Goal: Task Accomplishment & Management: Manage account settings

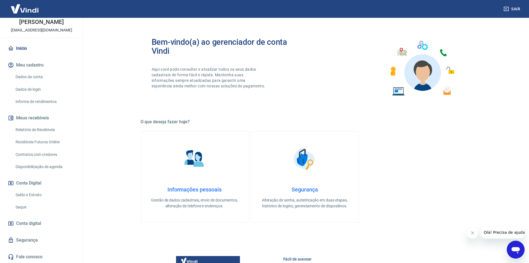
scroll to position [167, 0]
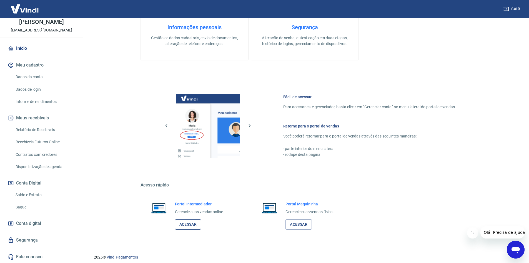
click at [183, 223] on link "Acessar" at bounding box center [188, 224] width 26 height 10
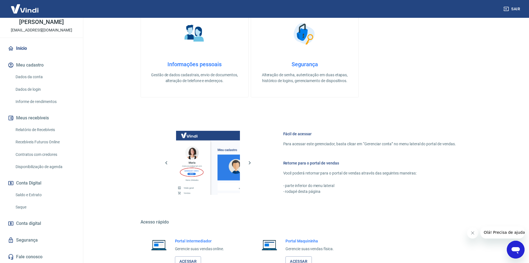
scroll to position [171, 0]
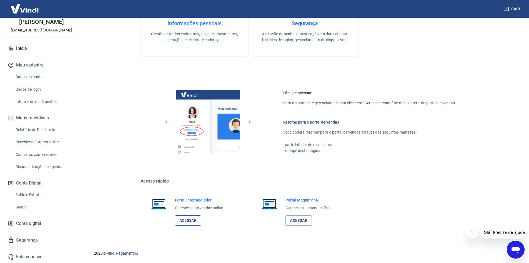
click at [196, 218] on link "Acessar" at bounding box center [188, 220] width 26 height 10
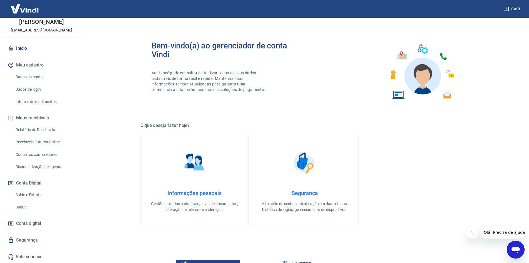
scroll to position [0, 0]
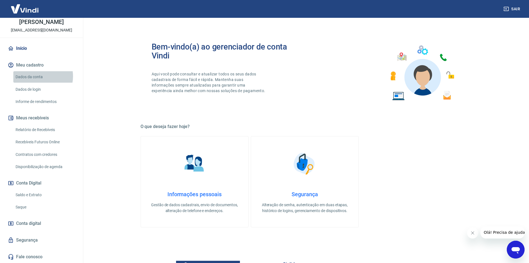
click at [38, 76] on link "Dados da conta" at bounding box center [44, 76] width 63 height 11
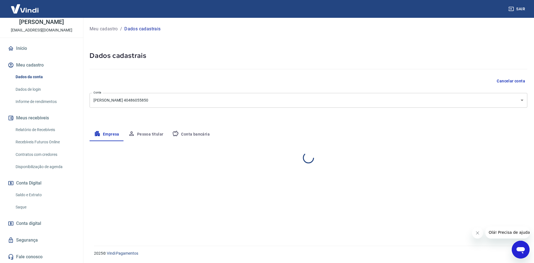
select select "SP"
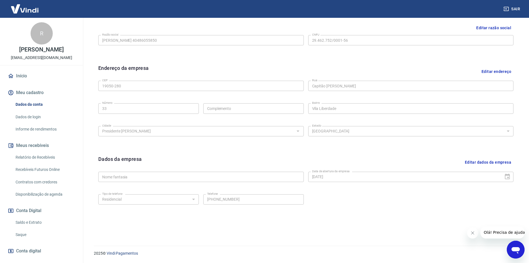
click at [32, 71] on link "Início" at bounding box center [42, 76] width 70 height 12
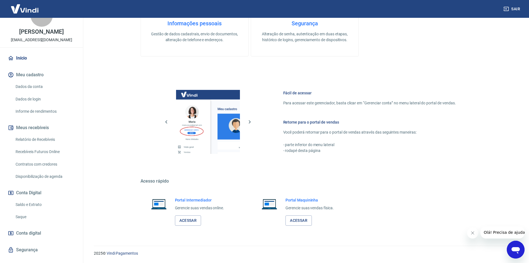
scroll to position [28, 0]
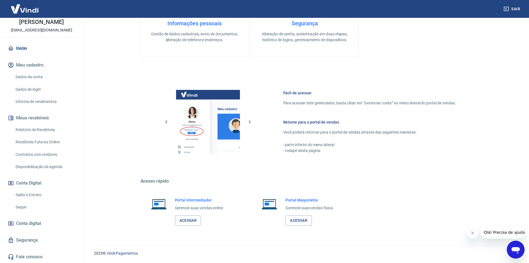
click at [46, 155] on link "Contratos com credores" at bounding box center [44, 154] width 63 height 11
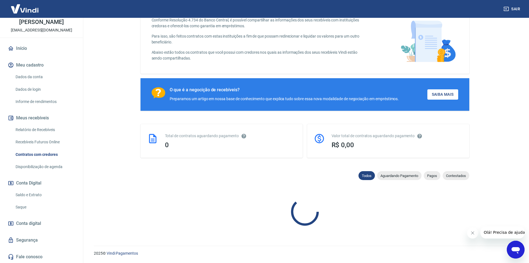
scroll to position [197, 0]
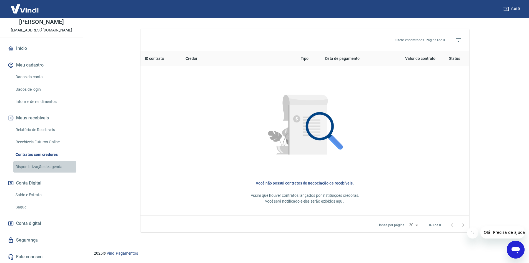
click at [45, 167] on link "Disponibilização de agenda" at bounding box center [44, 166] width 63 height 11
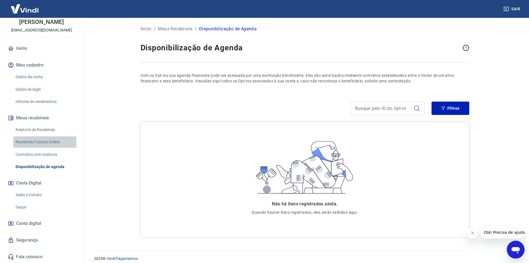
click at [48, 138] on link "Recebíveis Futuros Online" at bounding box center [44, 141] width 63 height 11
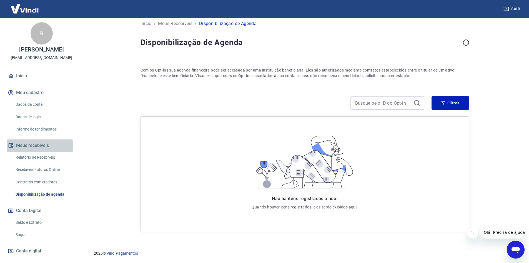
click at [36, 146] on button "Meus recebíveis" at bounding box center [42, 145] width 70 height 12
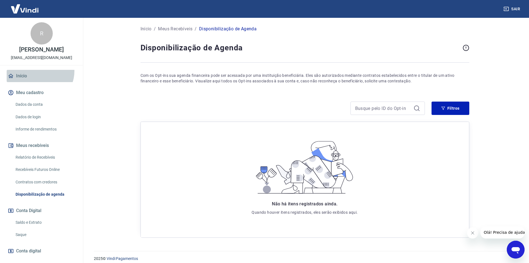
drag, startPoint x: 39, startPoint y: 71, endPoint x: 41, endPoint y: 71, distance: 2.8
click at [39, 71] on link "Início" at bounding box center [42, 76] width 70 height 12
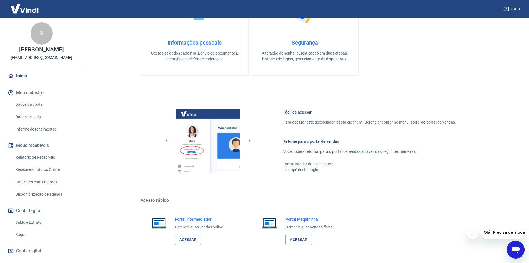
scroll to position [171, 0]
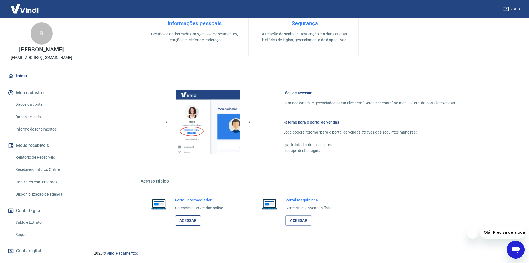
click at [192, 223] on link "Acessar" at bounding box center [188, 220] width 26 height 10
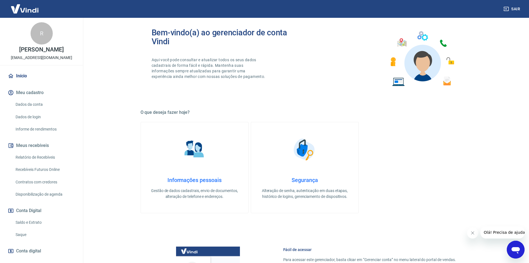
scroll to position [0, 0]
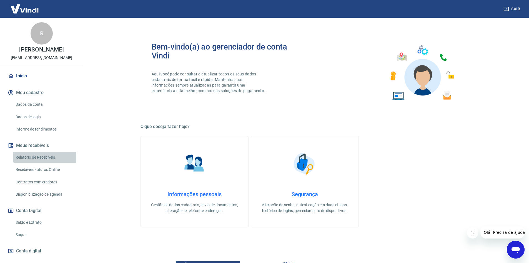
click at [56, 160] on link "Relatório de Recebíveis" at bounding box center [44, 156] width 63 height 11
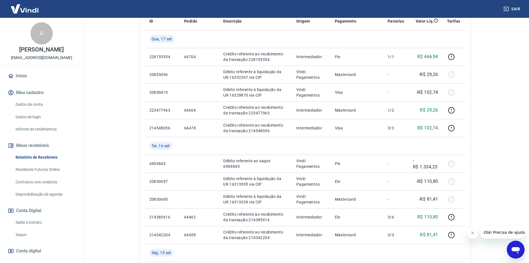
scroll to position [28, 0]
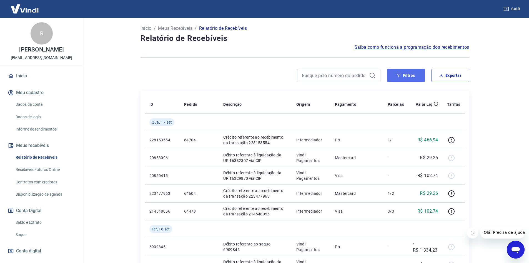
click at [413, 77] on button "Filtros" at bounding box center [406, 75] width 38 height 13
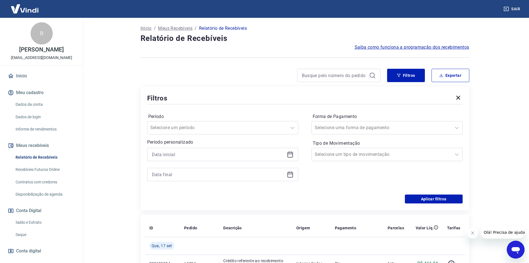
click at [288, 152] on icon at bounding box center [291, 155] width 6 height 6
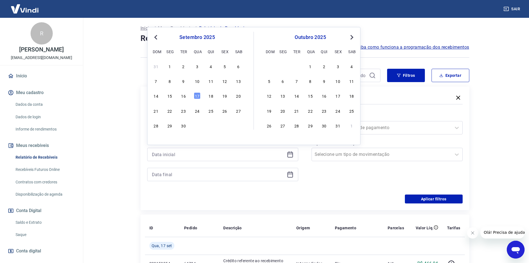
click at [154, 39] on button "Previous Month" at bounding box center [156, 37] width 7 height 7
click at [156, 38] on span "Previous Month" at bounding box center [156, 37] width 0 height 6
click at [156, 37] on span "Previous Month" at bounding box center [156, 37] width 0 height 6
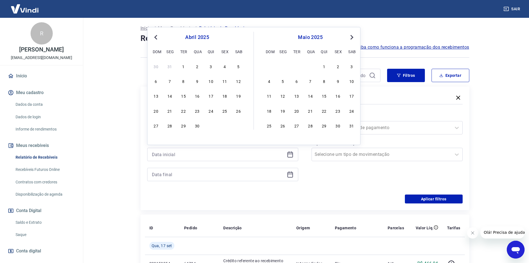
click at [156, 37] on span "Previous Month" at bounding box center [156, 37] width 0 height 6
click at [155, 36] on button "Previous Month" at bounding box center [156, 37] width 7 height 7
click at [196, 63] on div "1" at bounding box center [197, 66] width 7 height 7
type input "01/01/2025"
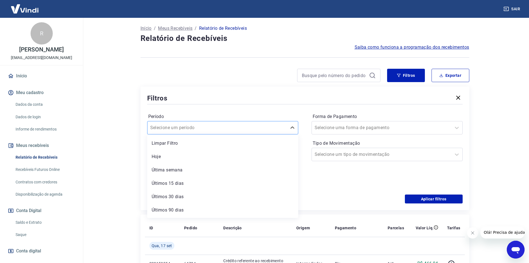
click at [224, 123] on div "Selecione um período" at bounding box center [218, 128] width 140 height 10
click at [199, 89] on div "Filtros Período option Limpar Filtro focused, 1 of 7. 7 results available. Use …" at bounding box center [305, 147] width 329 height 123
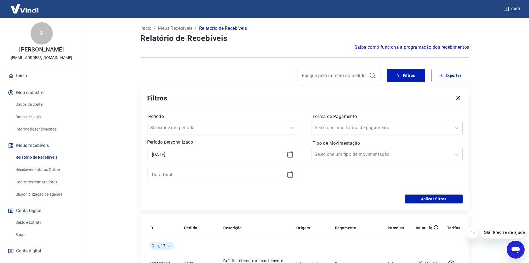
click at [288, 176] on icon at bounding box center [290, 174] width 7 height 7
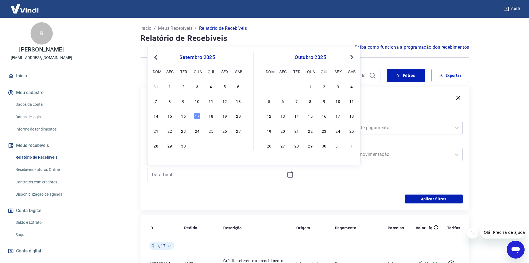
click at [157, 59] on button "Previous Month" at bounding box center [156, 57] width 7 height 7
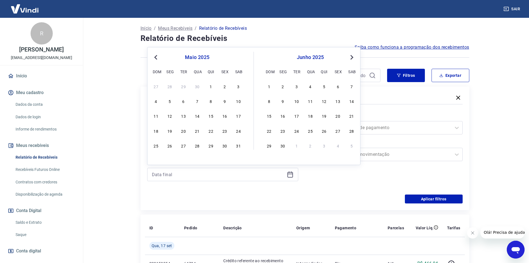
click at [157, 59] on button "Previous Month" at bounding box center [156, 57] width 7 height 7
click at [224, 147] on div "31" at bounding box center [224, 145] width 7 height 7
type input "31/01/2025"
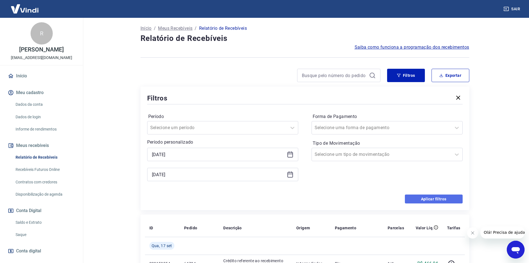
click at [425, 195] on button "Aplicar filtros" at bounding box center [434, 198] width 58 height 9
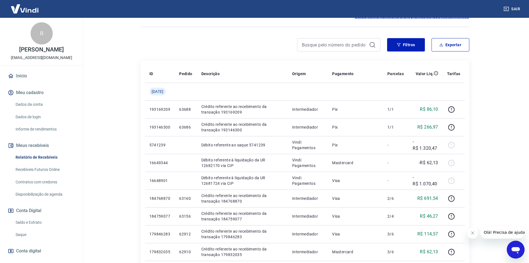
scroll to position [83, 0]
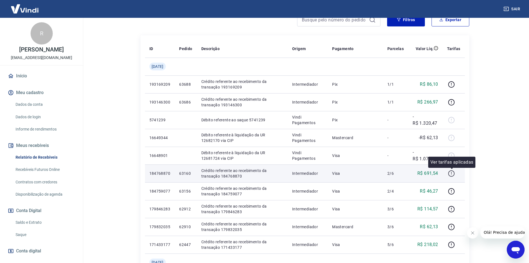
click at [453, 174] on icon "button" at bounding box center [451, 173] width 7 height 7
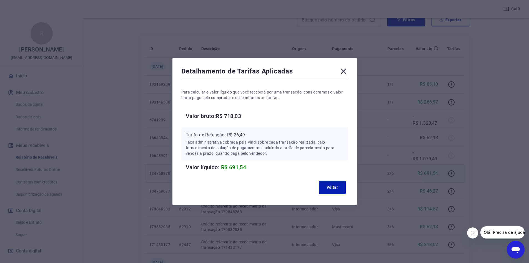
click at [346, 73] on icon at bounding box center [343, 71] width 5 height 5
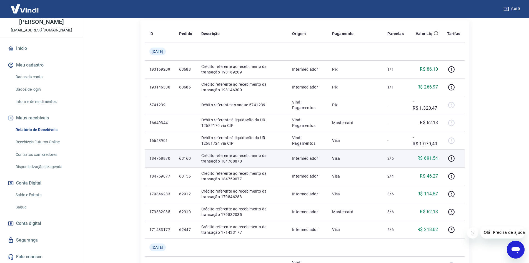
scroll to position [111, 0]
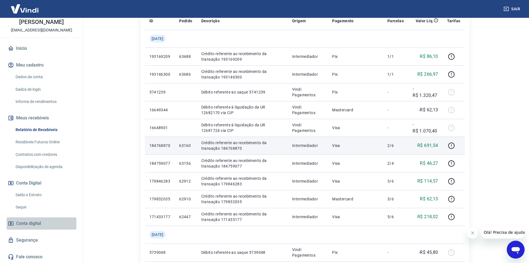
click at [48, 225] on link "Conta digital" at bounding box center [42, 223] width 70 height 12
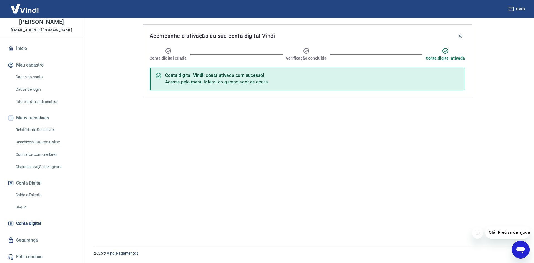
click at [48, 197] on link "Saldo e Extrato" at bounding box center [44, 194] width 63 height 11
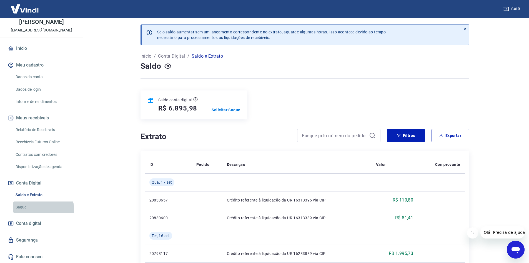
click at [43, 209] on link "Saque" at bounding box center [44, 206] width 63 height 11
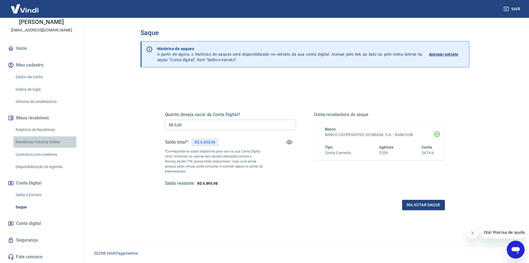
click at [54, 139] on link "Recebíveis Futuros Online" at bounding box center [44, 141] width 63 height 11
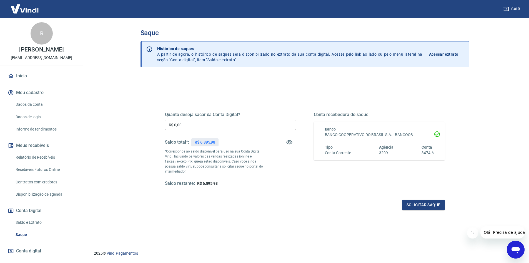
click at [31, 75] on link "Início" at bounding box center [42, 76] width 70 height 12
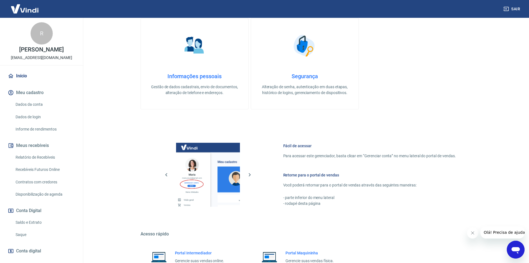
scroll to position [171, 0]
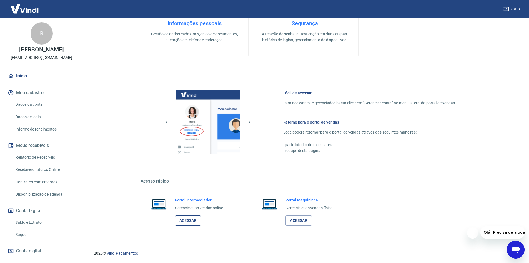
click at [188, 219] on link "Acessar" at bounding box center [188, 220] width 26 height 10
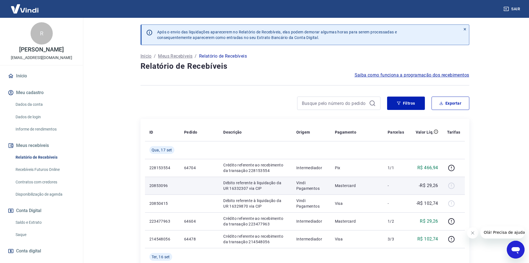
scroll to position [83, 0]
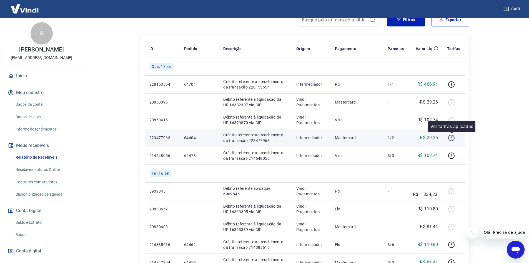
click at [452, 138] on icon "button" at bounding box center [451, 137] width 7 height 7
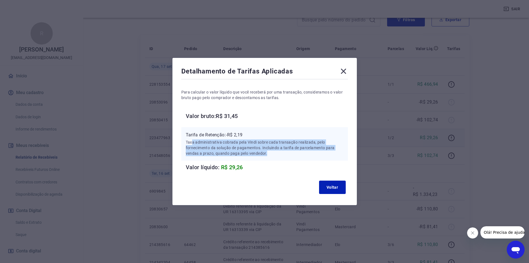
drag, startPoint x: 194, startPoint y: 141, endPoint x: 272, endPoint y: 154, distance: 79.4
click at [272, 154] on p "Taxa administrativa cobrada pela Vindi sobre cada transação realizada, pelo for…" at bounding box center [265, 147] width 158 height 17
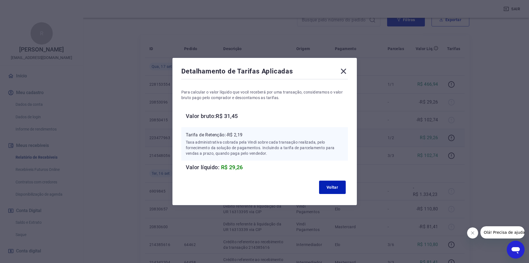
click at [346, 70] on icon at bounding box center [343, 71] width 9 height 9
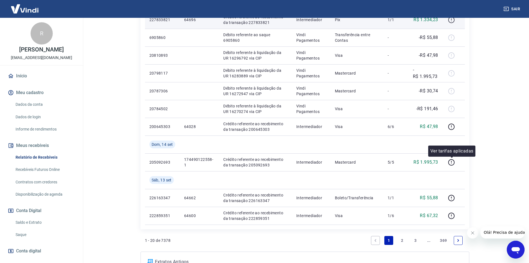
scroll to position [414, 0]
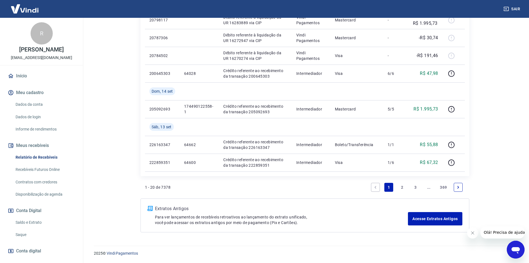
click at [403, 184] on link "2" at bounding box center [402, 187] width 9 height 9
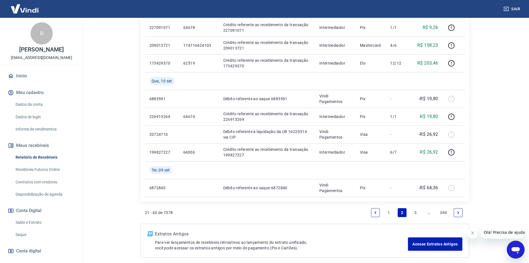
scroll to position [414, 0]
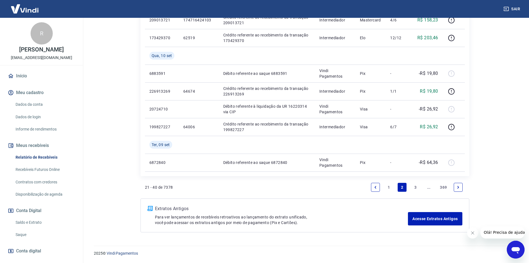
click at [416, 188] on link "3" at bounding box center [415, 187] width 9 height 9
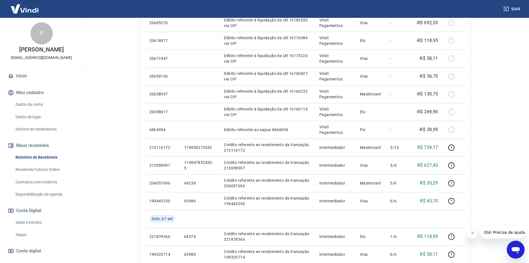
scroll to position [333, 0]
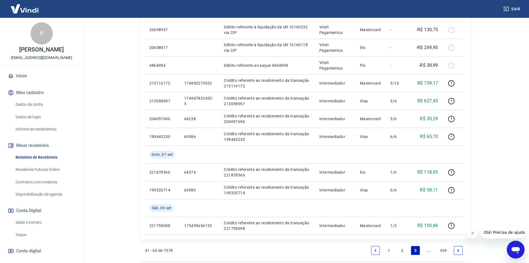
click at [459, 251] on icon "Next page" at bounding box center [459, 250] width 4 height 4
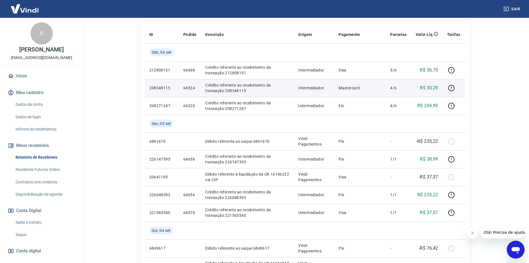
scroll to position [111, 0]
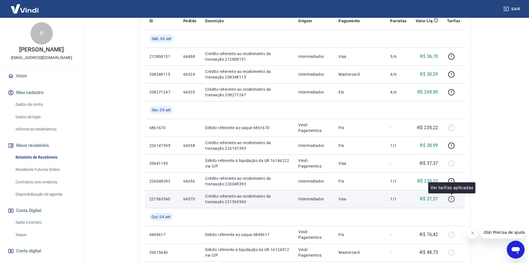
click at [451, 199] on icon "button" at bounding box center [451, 198] width 7 height 7
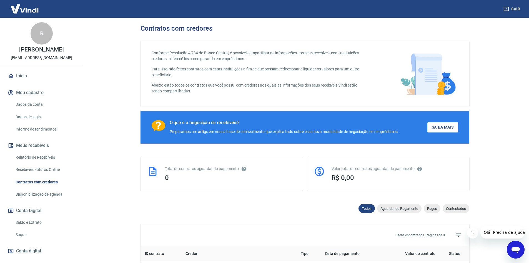
click at [44, 145] on button "Meus recebíveis" at bounding box center [42, 145] width 70 height 12
click at [46, 194] on link "Disponibilização de agenda" at bounding box center [44, 193] width 63 height 11
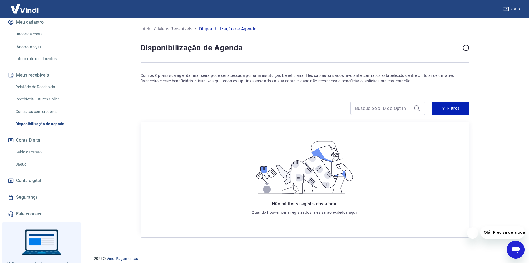
scroll to position [83, 0]
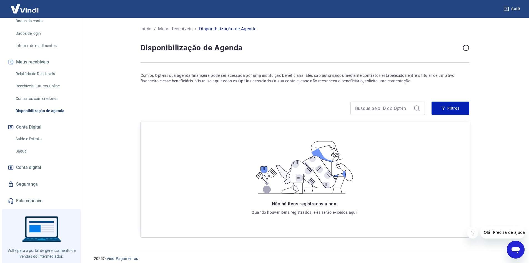
click at [41, 170] on link "Conta digital" at bounding box center [42, 167] width 70 height 12
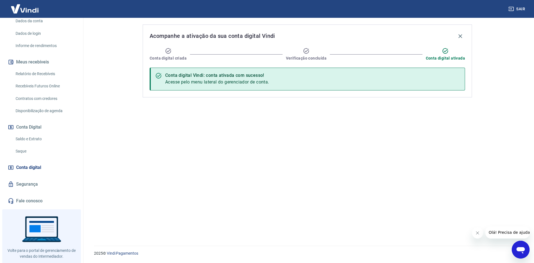
click at [42, 148] on link "Saque" at bounding box center [44, 150] width 63 height 11
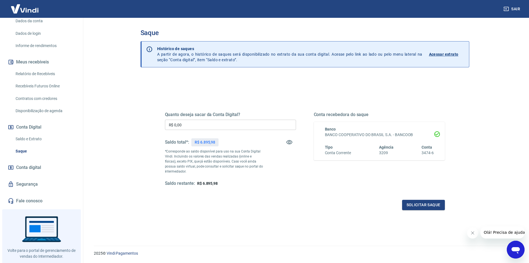
click at [43, 144] on link "Saldo e Extrato" at bounding box center [44, 138] width 63 height 11
